Goal: Task Accomplishment & Management: Manage account settings

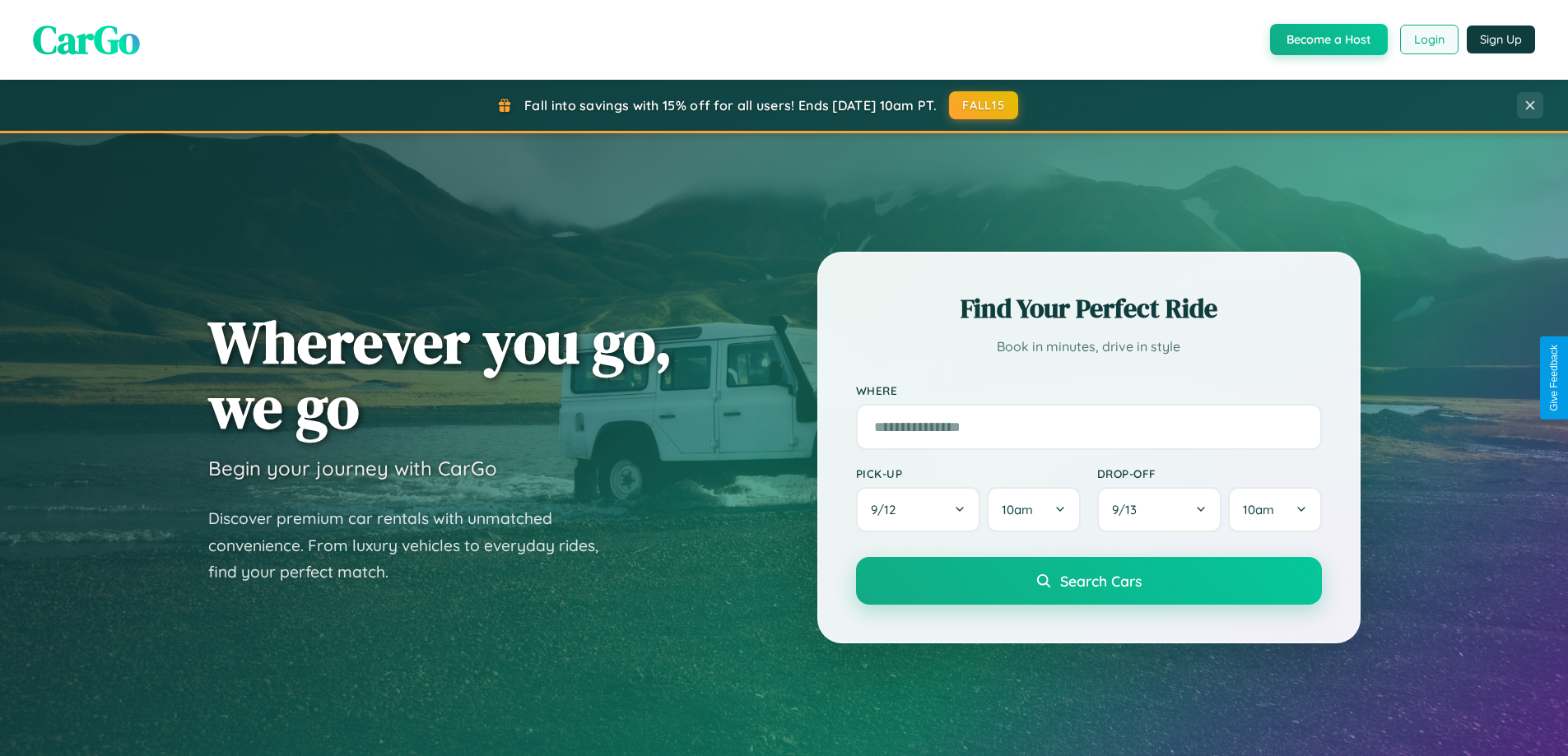
click at [1428, 39] on button "Login" at bounding box center [1429, 39] width 59 height 29
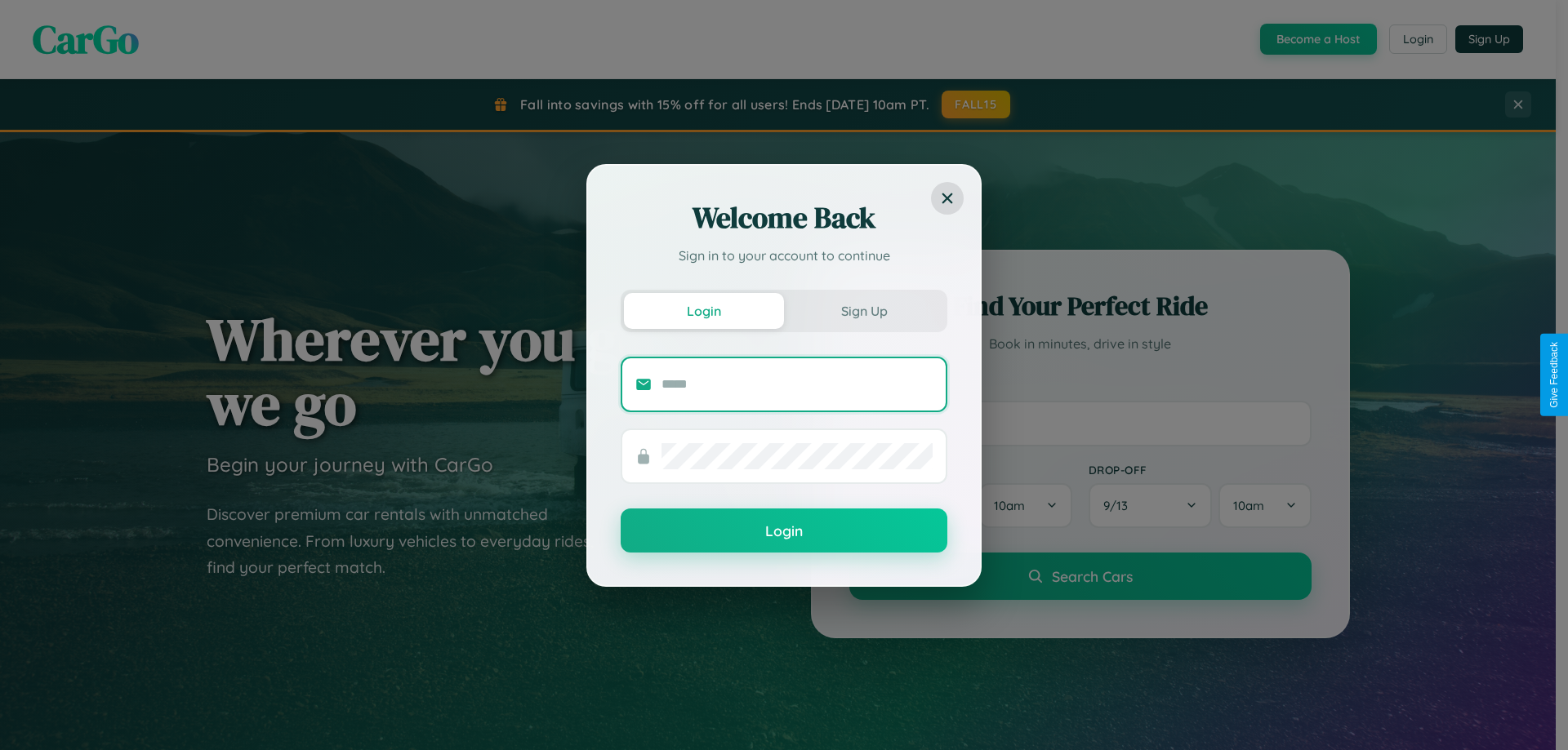
click at [797, 384] on input "text" at bounding box center [796, 385] width 271 height 26
type input "**********"
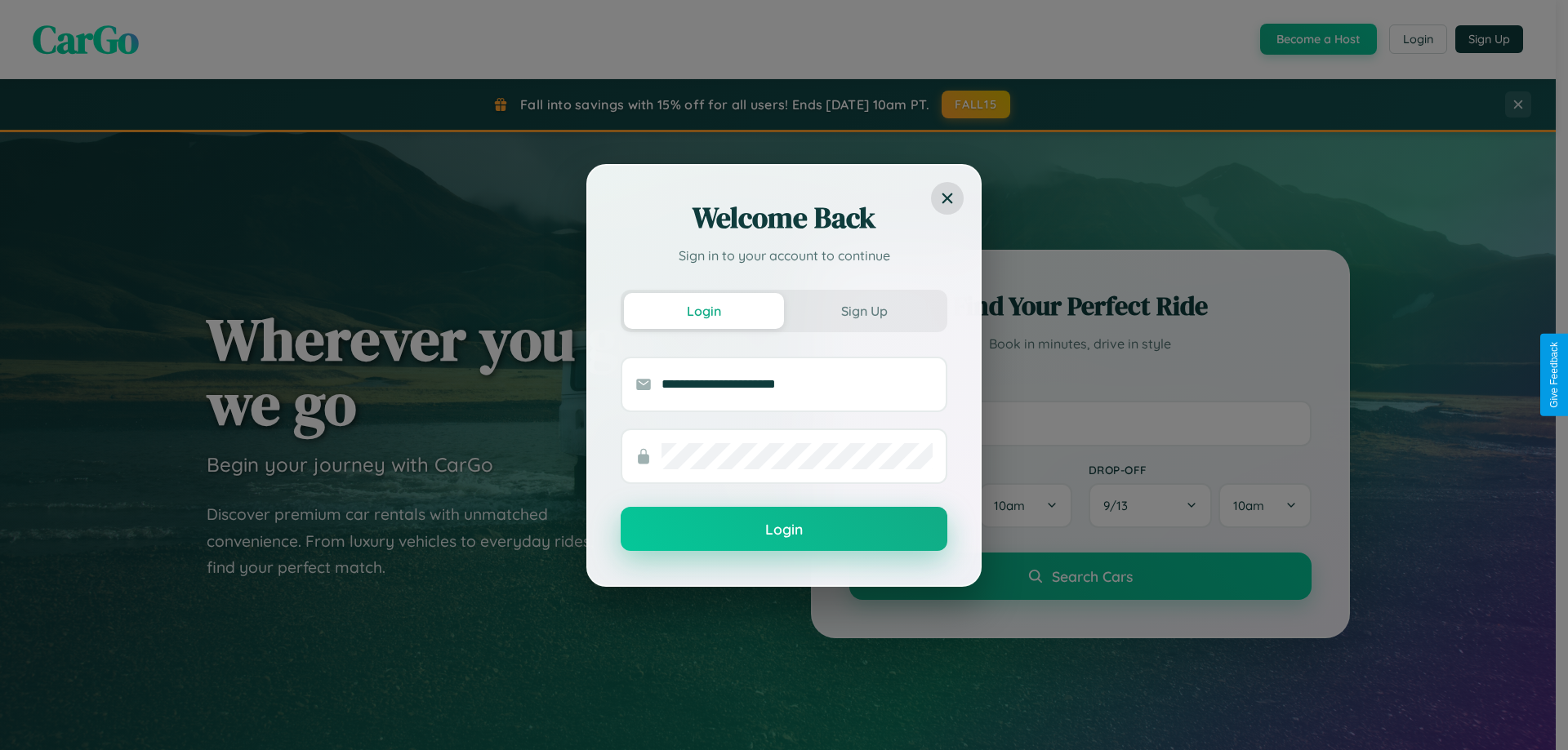
click at [784, 529] on button "Login" at bounding box center [784, 529] width 327 height 44
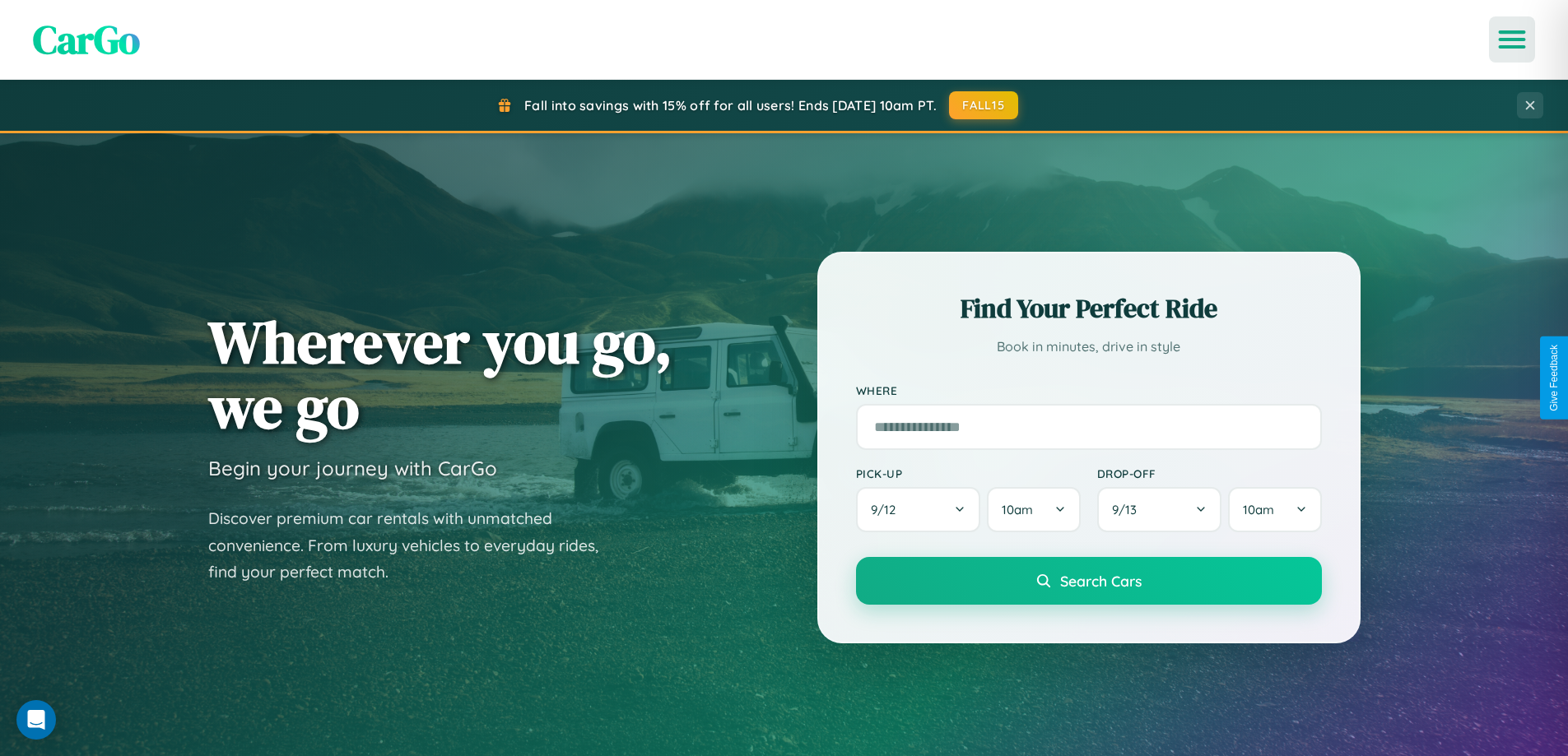
click at [1512, 39] on icon "Open menu" at bounding box center [1512, 39] width 24 height 15
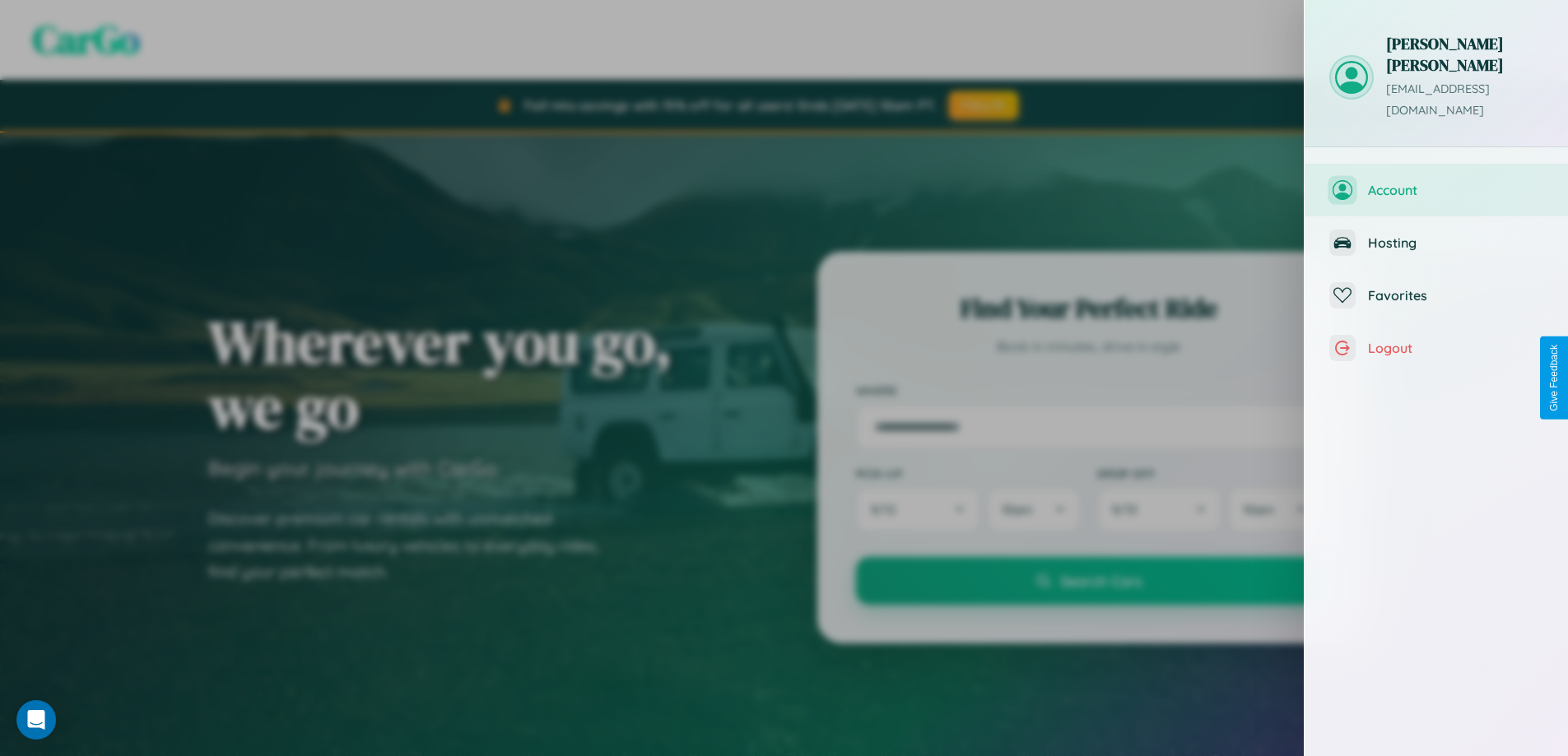
click at [1436, 181] on span "Account" at bounding box center [1455, 189] width 175 height 16
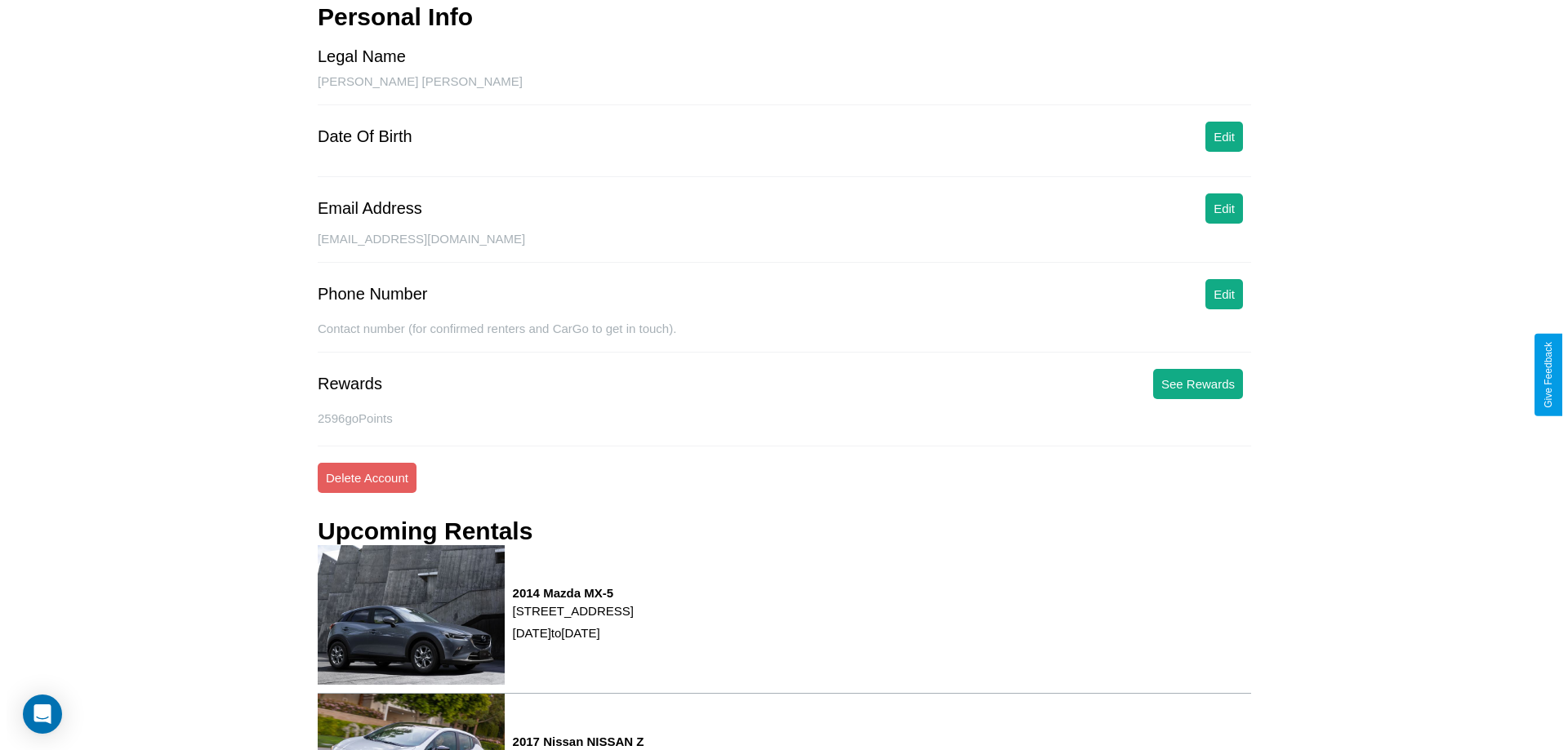
scroll to position [207, 0]
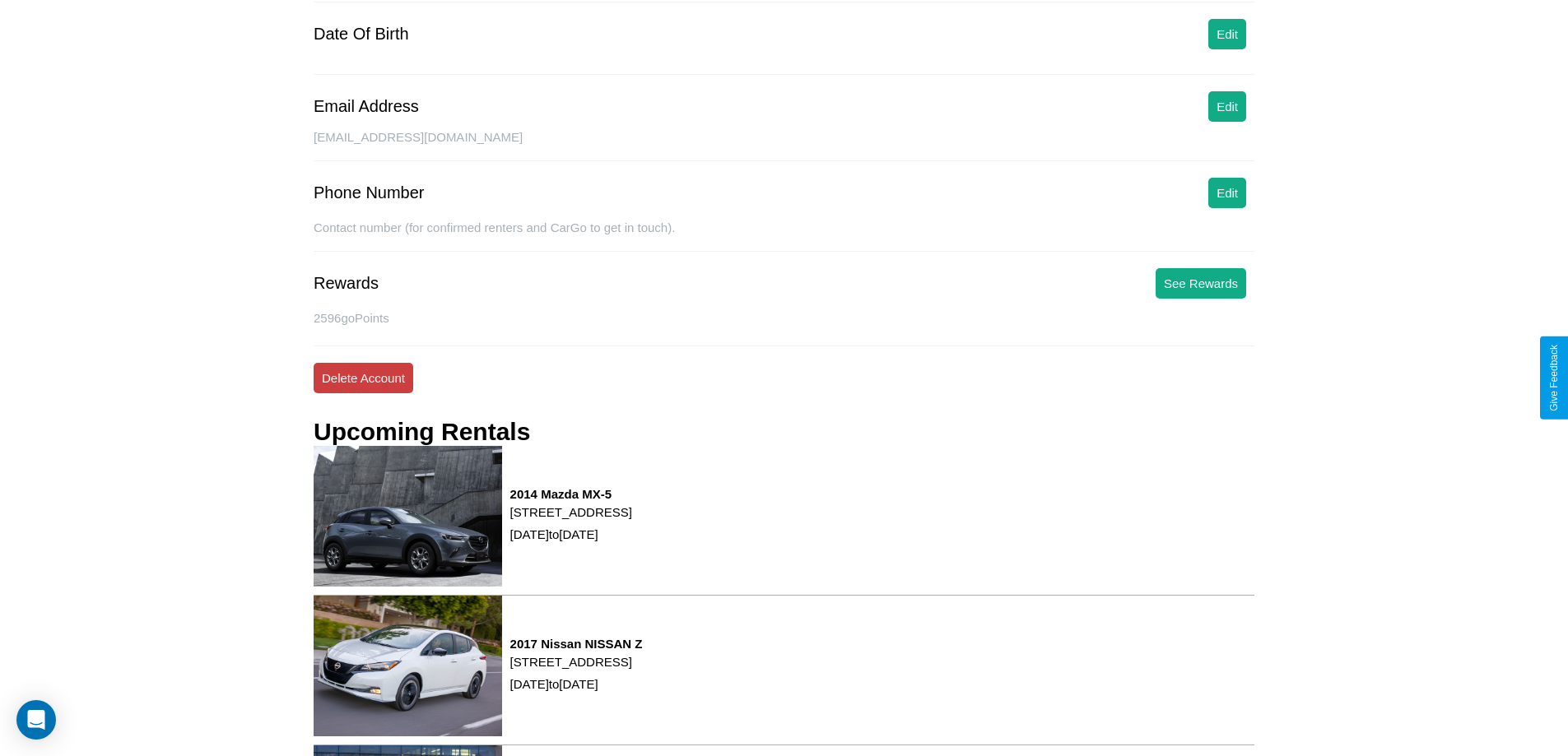
click at [363, 378] on button "Delete Account" at bounding box center [363, 378] width 100 height 30
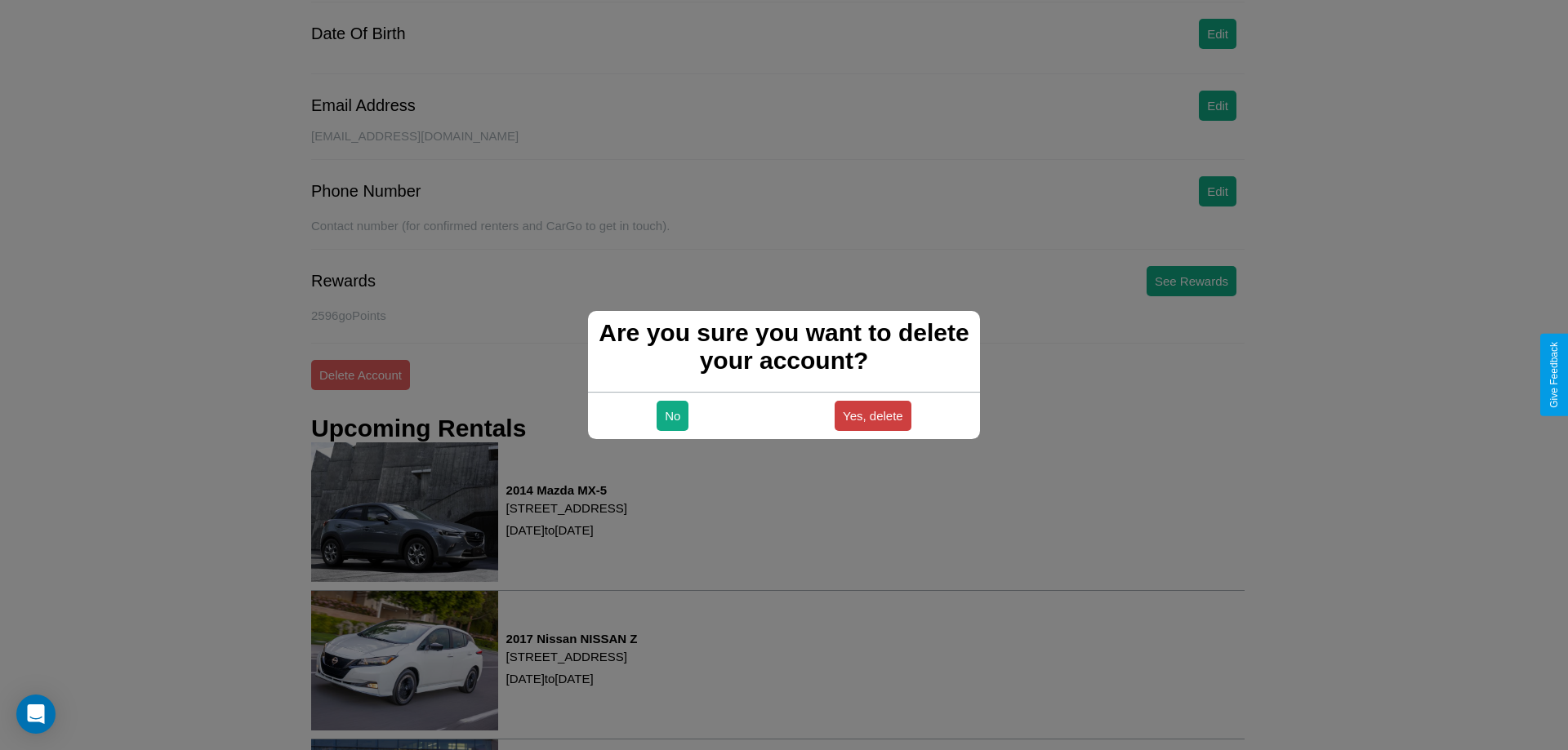
click at [872, 416] on button "Yes, delete" at bounding box center [872, 416] width 77 height 30
